Goal: Transaction & Acquisition: Purchase product/service

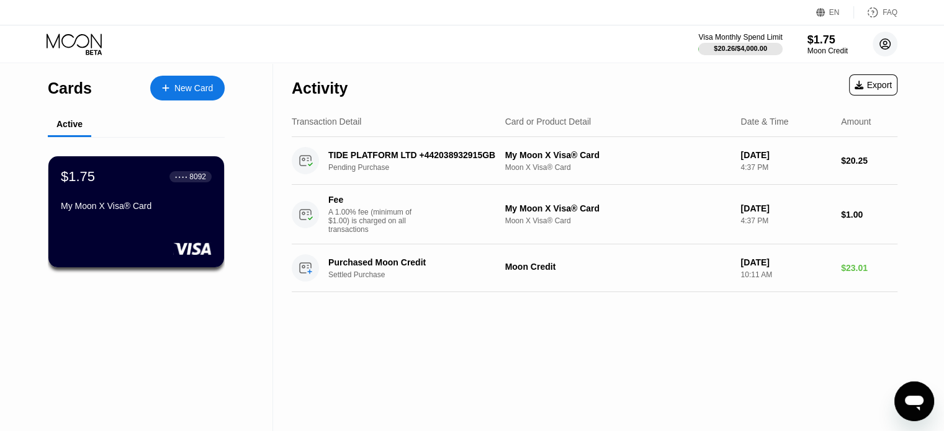
click at [890, 42] on icon at bounding box center [885, 44] width 11 height 11
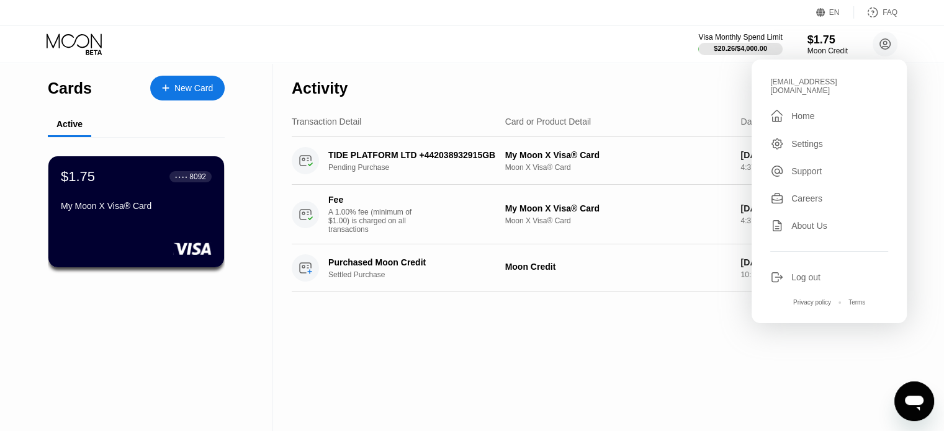
click at [574, 55] on div "Visa Monthly Spend Limit $20.26 / $4,000.00 $1.75 Moon Credit r_vanhuss@hotmail…" at bounding box center [472, 43] width 944 height 37
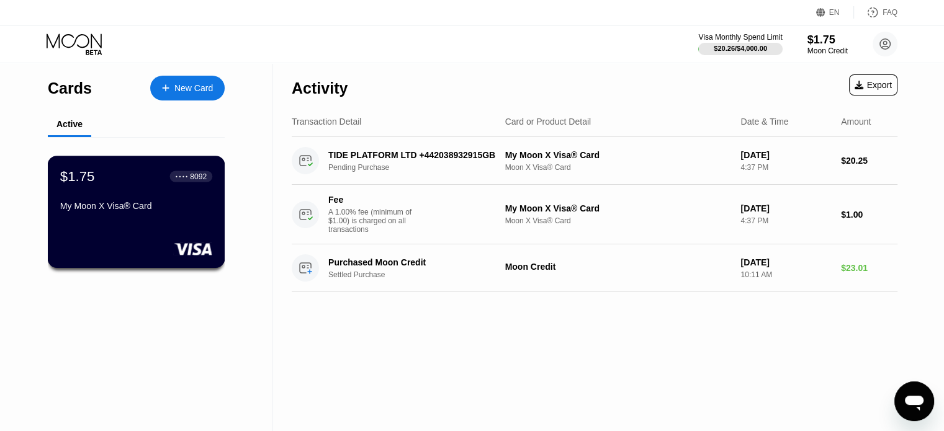
click at [137, 230] on div "$1.75 ● ● ● ● 8092 My Moon X Visa® Card" at bounding box center [137, 212] width 178 height 112
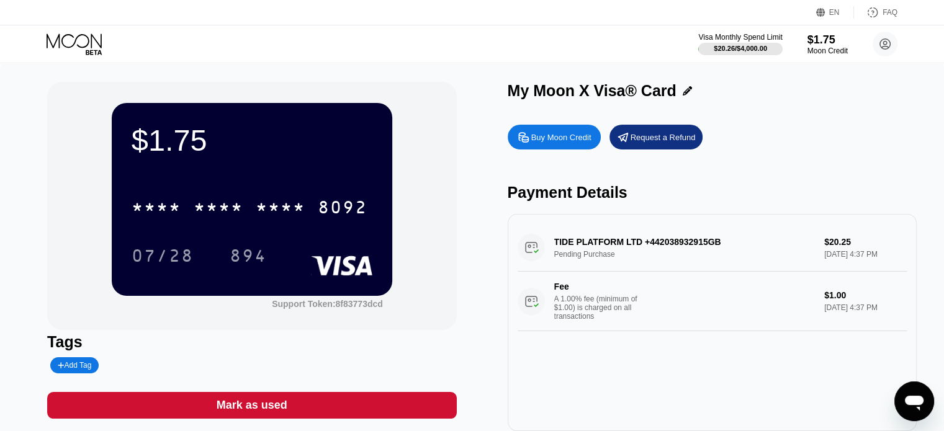
click at [569, 133] on div "Buy Moon Credit" at bounding box center [561, 137] width 60 height 11
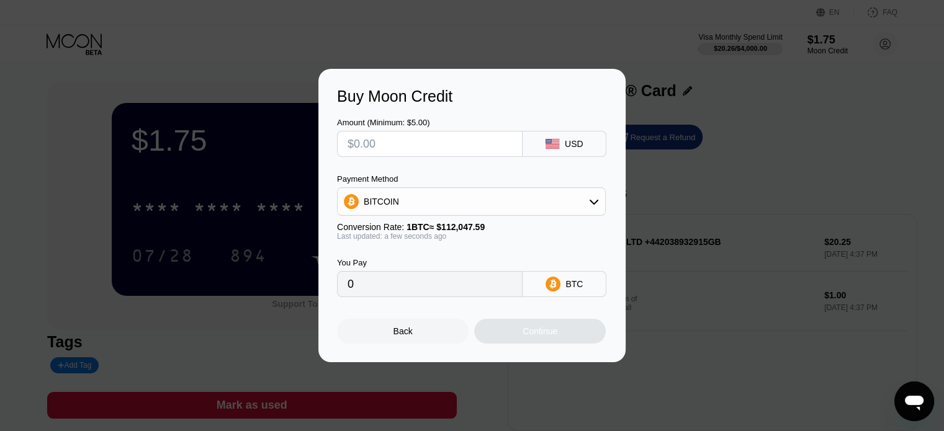
click at [448, 143] on input "text" at bounding box center [430, 144] width 165 height 25
type input "$63"
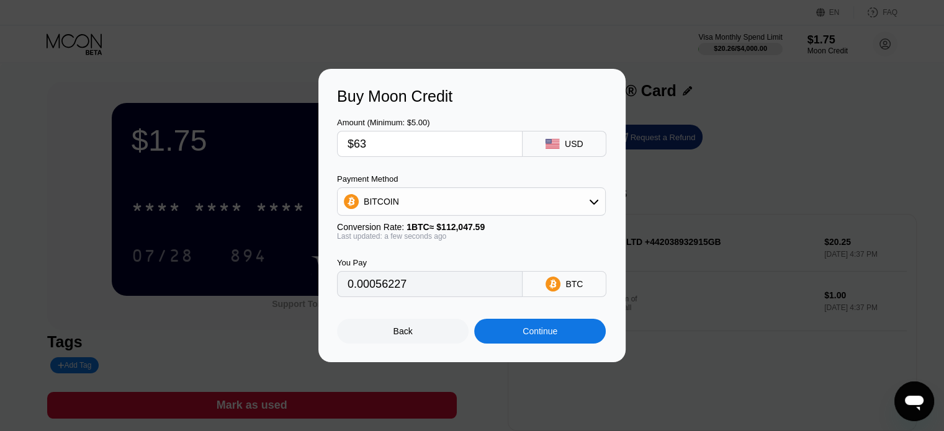
type input "0.00056227"
type input "$63"
click at [520, 208] on div "BITCOIN" at bounding box center [472, 201] width 268 height 25
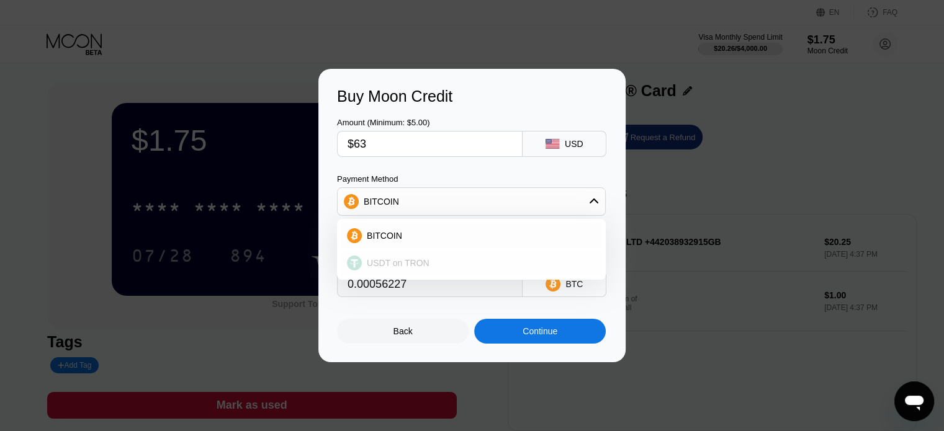
click at [396, 266] on span "USDT on TRON" at bounding box center [398, 263] width 63 height 10
type input "63.64"
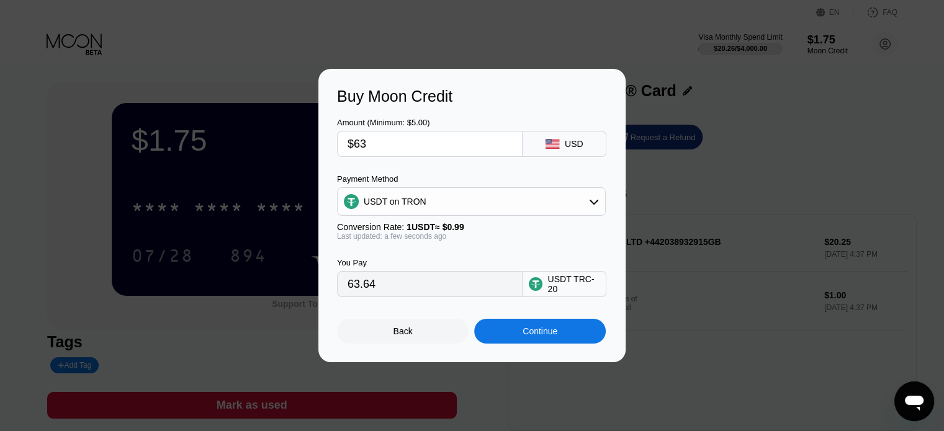
click at [534, 334] on div "Continue" at bounding box center [540, 332] width 35 height 10
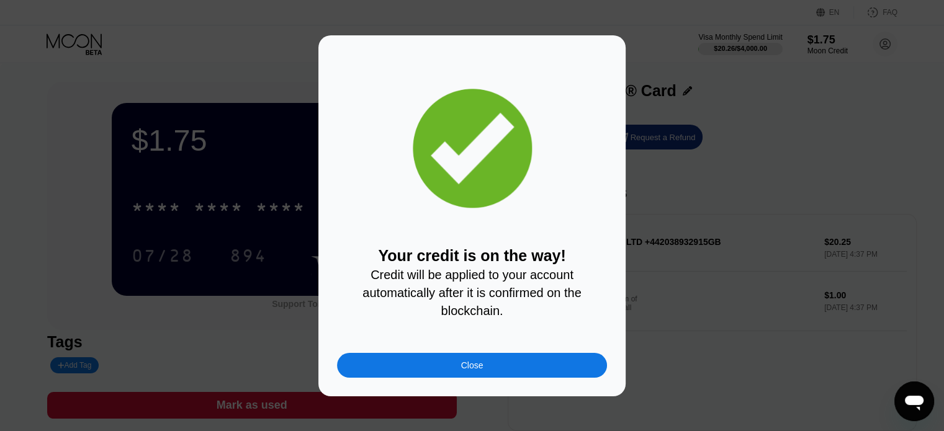
click at [508, 370] on div "Close" at bounding box center [472, 365] width 270 height 25
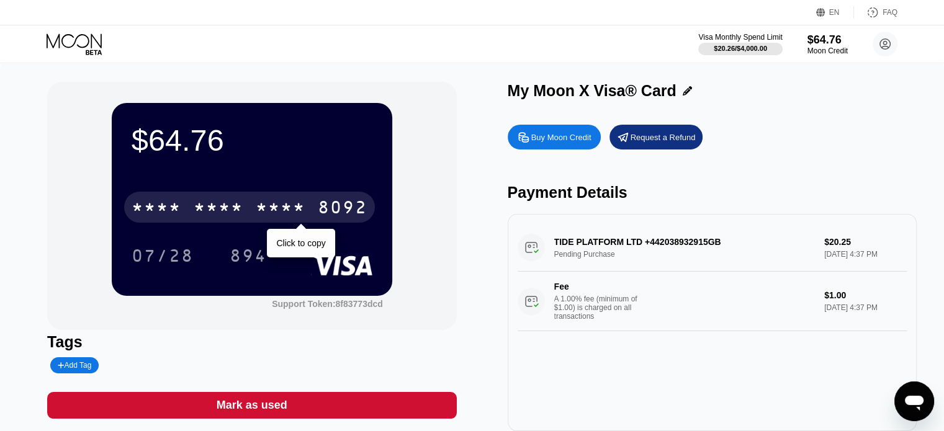
click at [205, 206] on div "* * * *" at bounding box center [219, 209] width 50 height 20
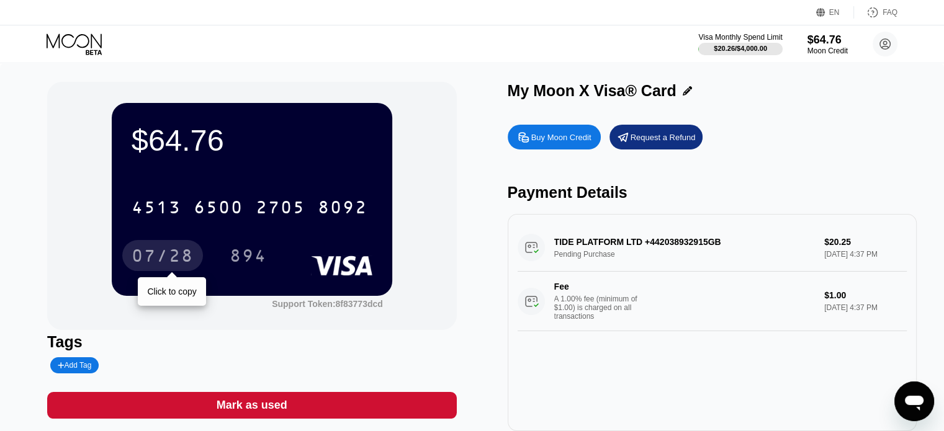
click at [169, 264] on div "07/28" at bounding box center [163, 258] width 62 height 20
